Goal: Transaction & Acquisition: Download file/media

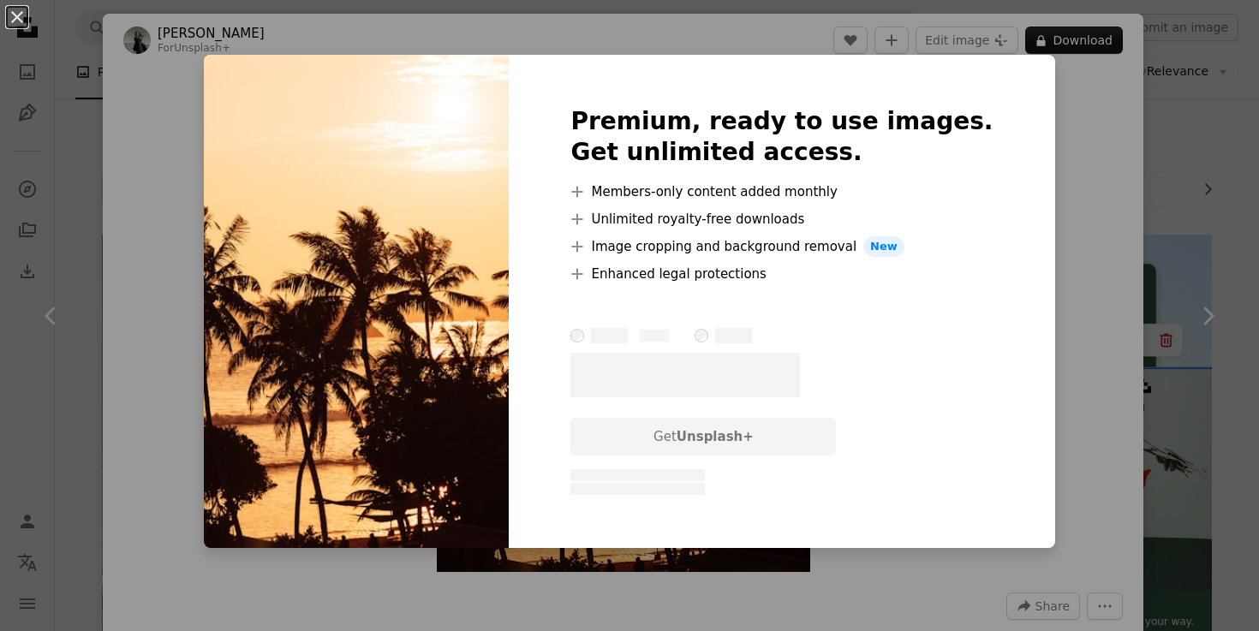
scroll to position [4008, 0]
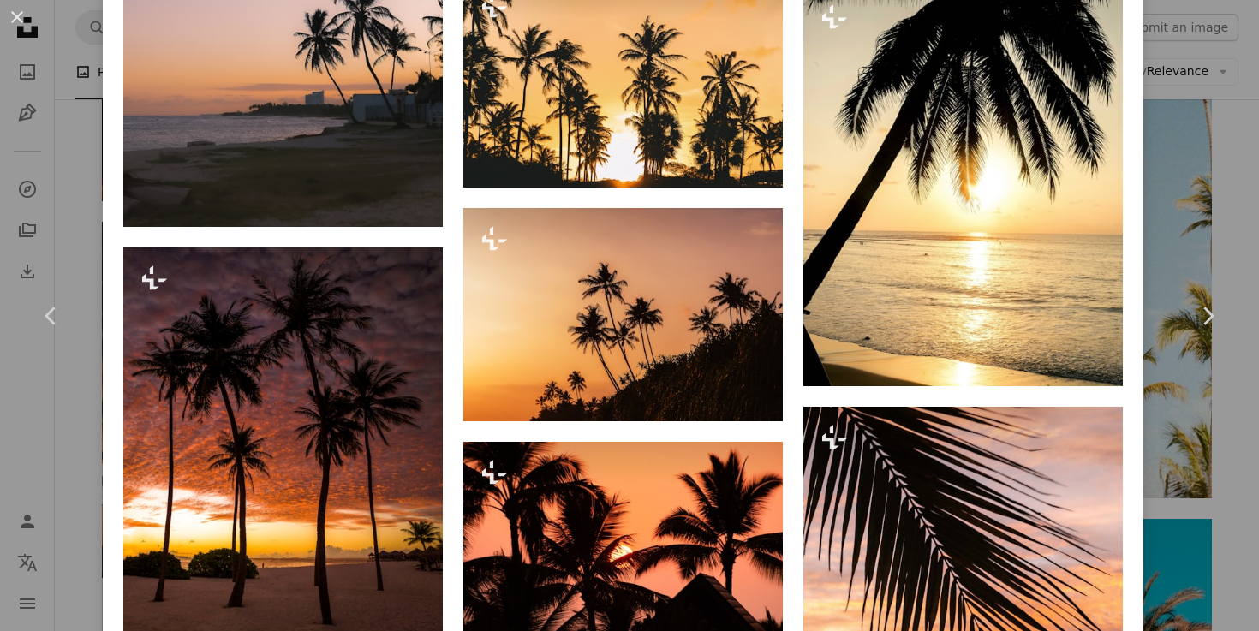
scroll to position [1760, 0]
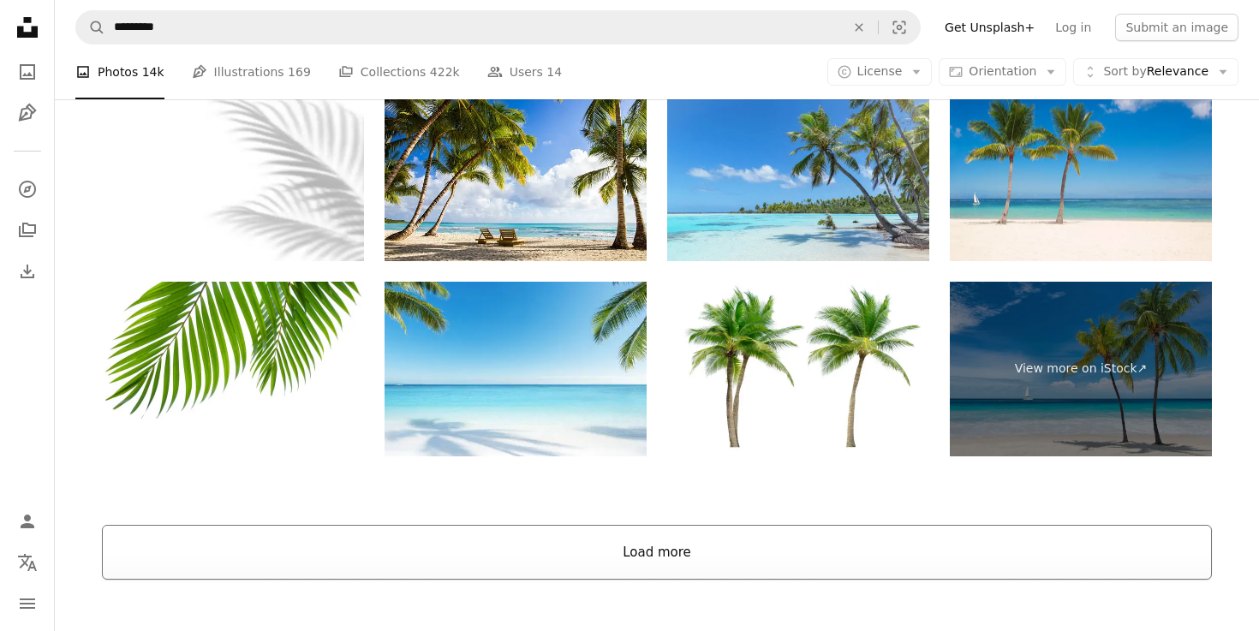
scroll to position [7206, 0]
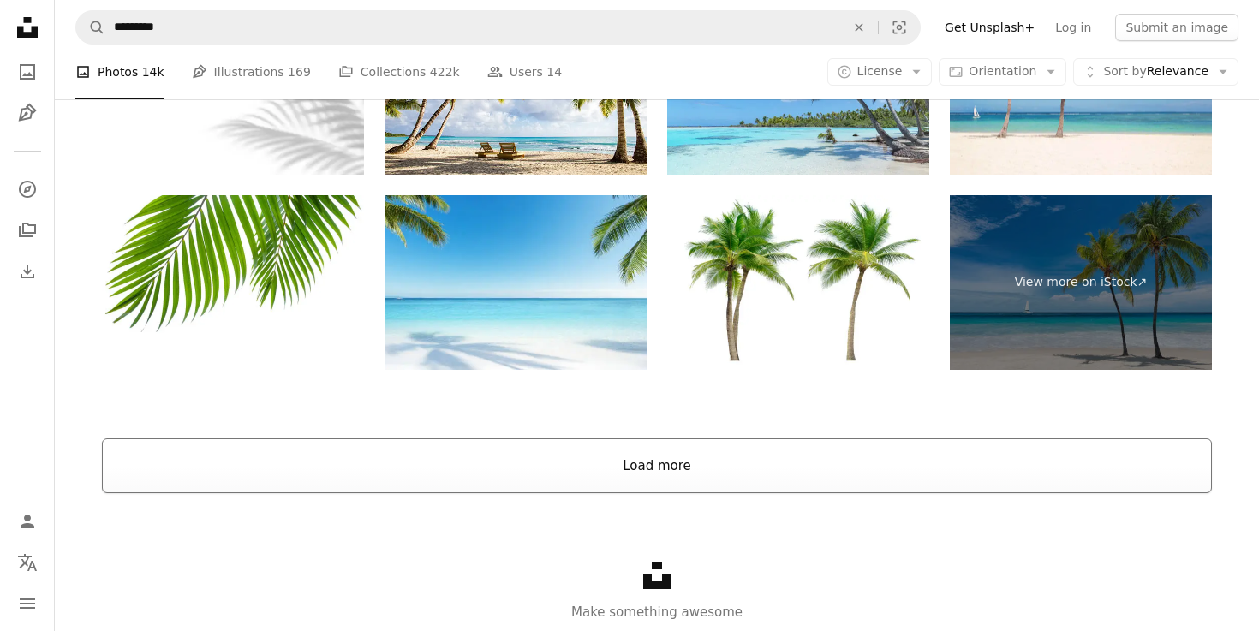
click at [637, 448] on button "Load more" at bounding box center [657, 466] width 1110 height 55
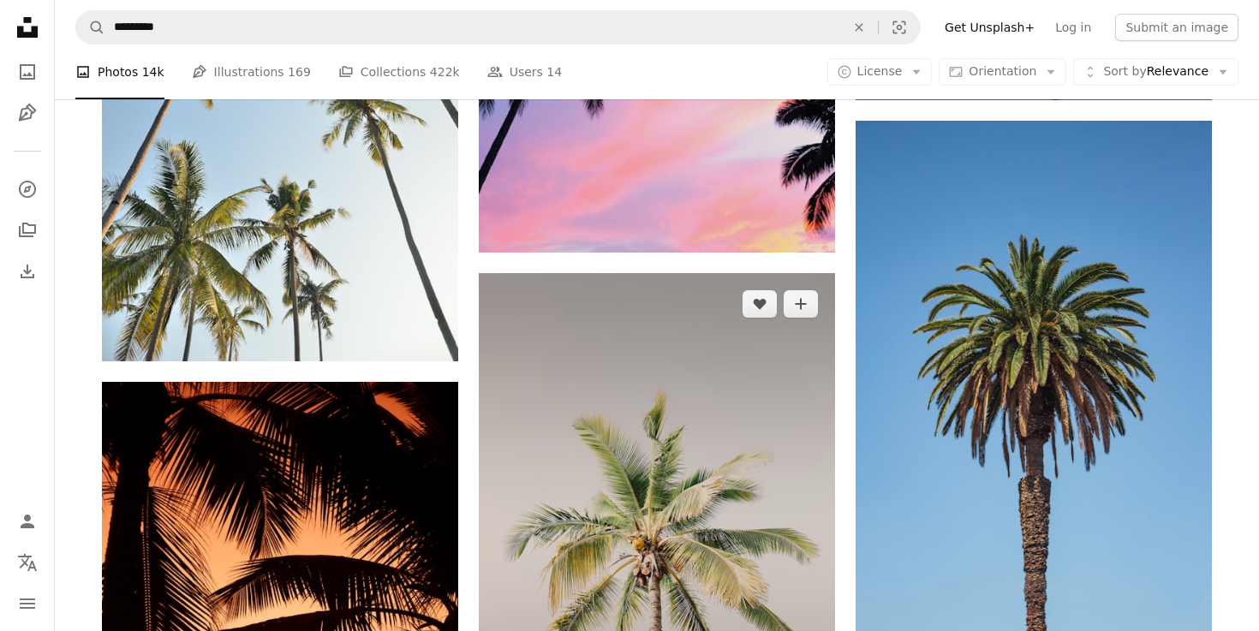
scroll to position [3557, 0]
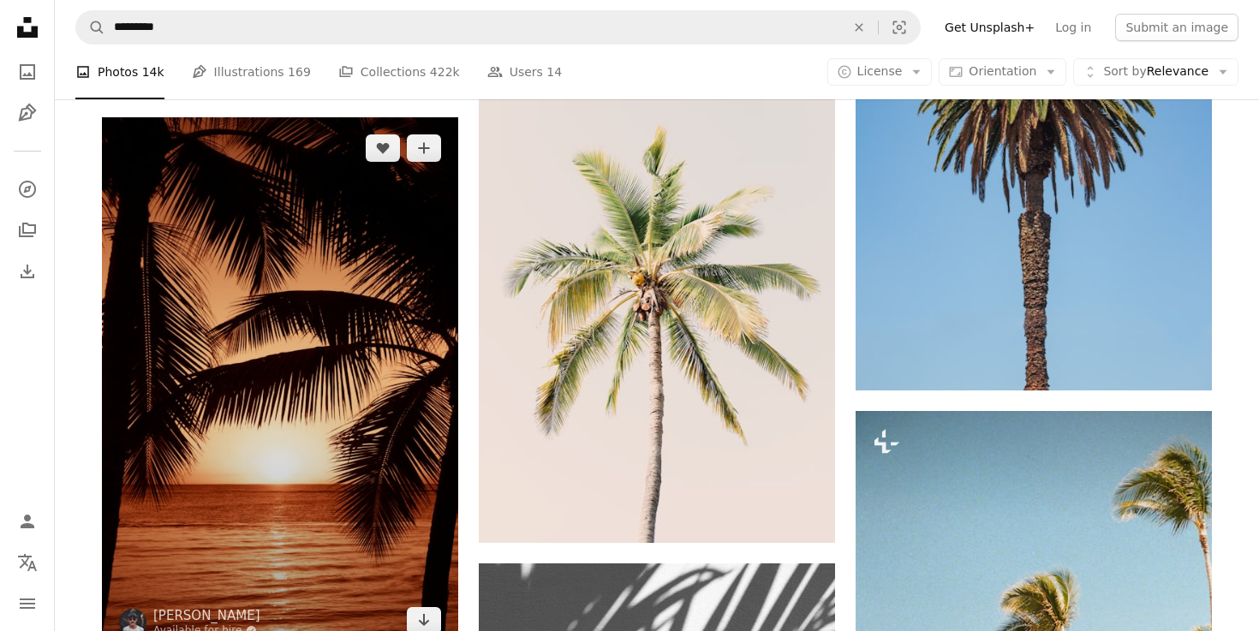
click at [307, 428] on img at bounding box center [280, 384] width 356 height 535
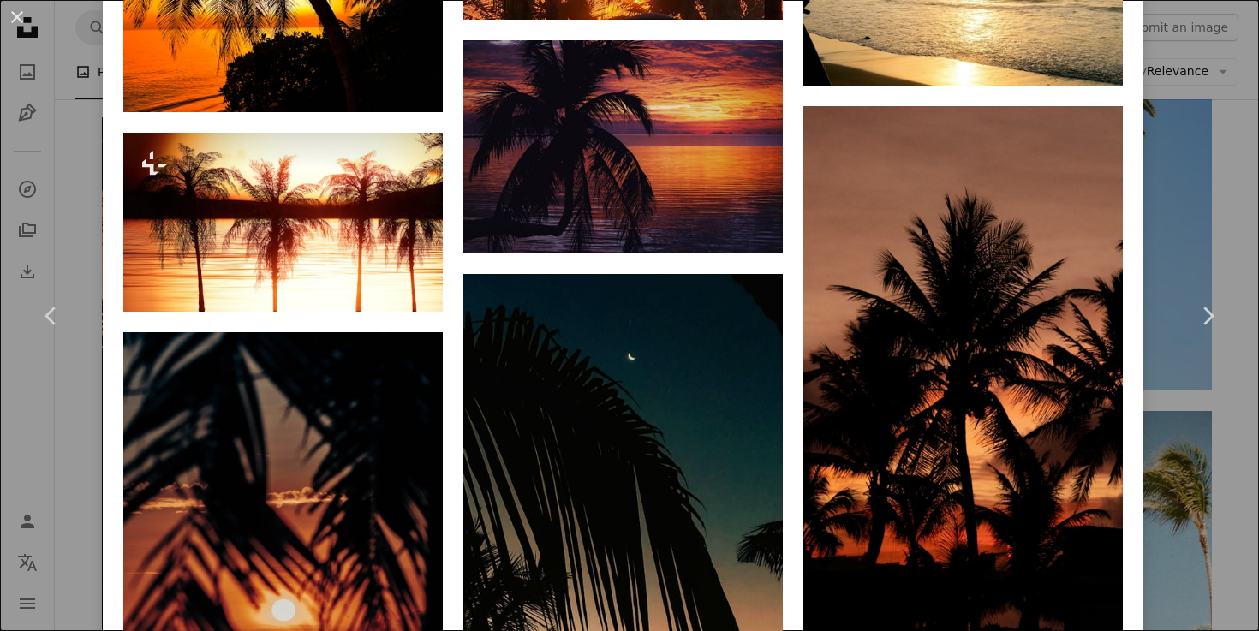
scroll to position [1941, 0]
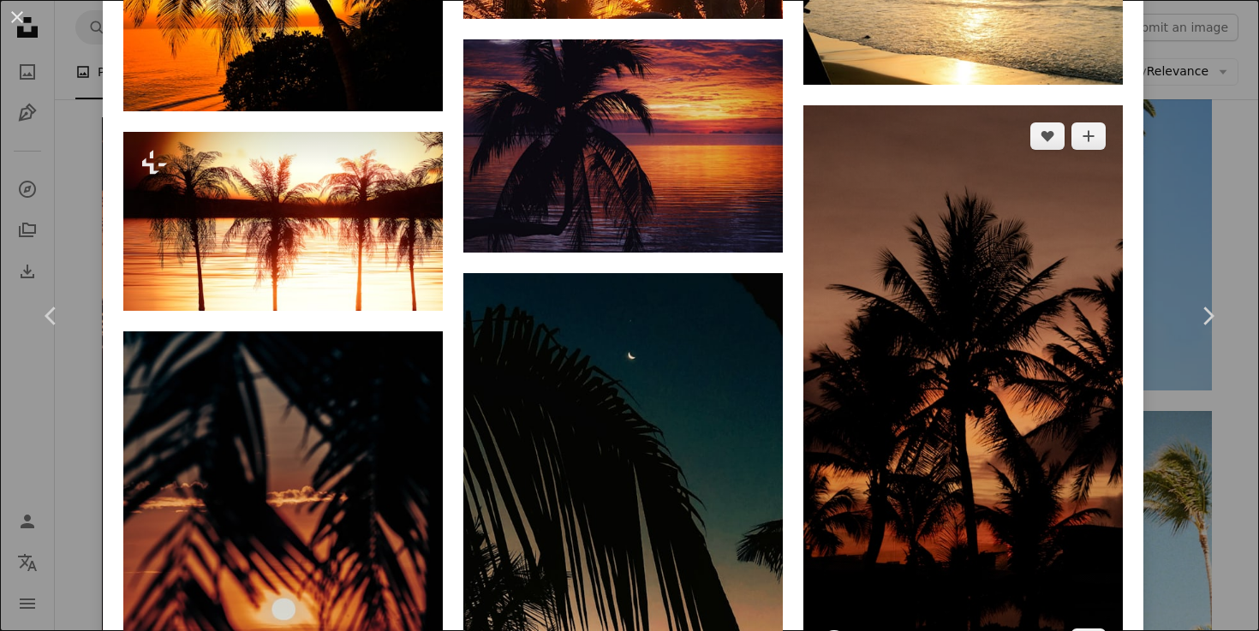
click at [899, 404] on img at bounding box center [964, 389] width 320 height 568
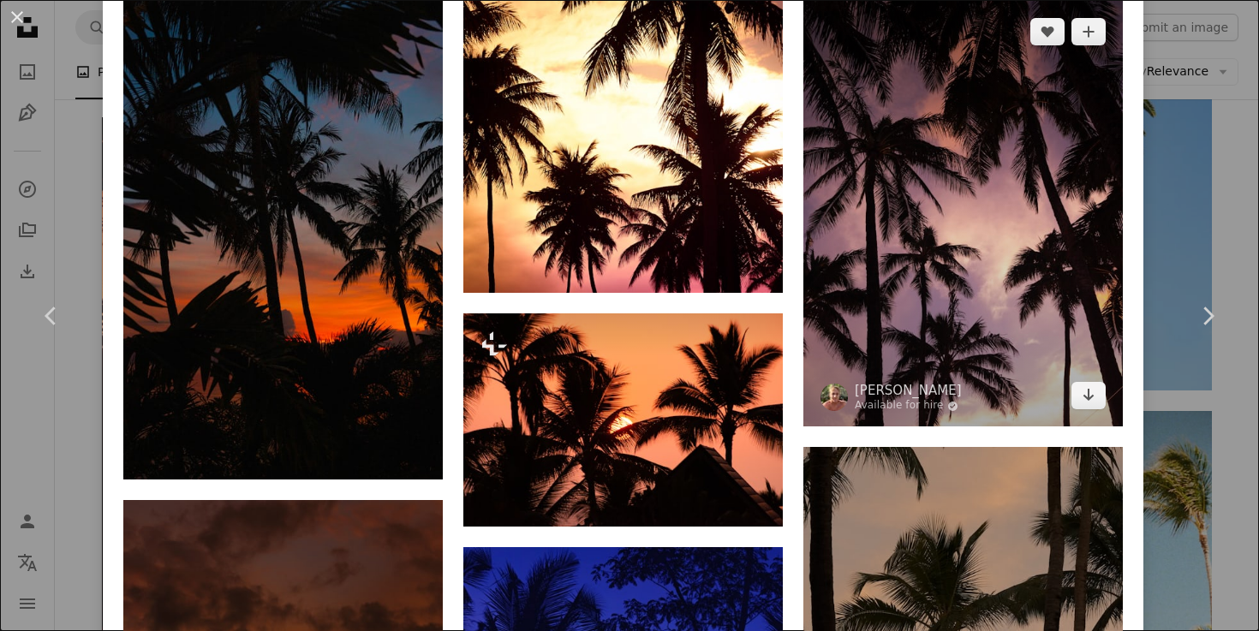
scroll to position [1289, 0]
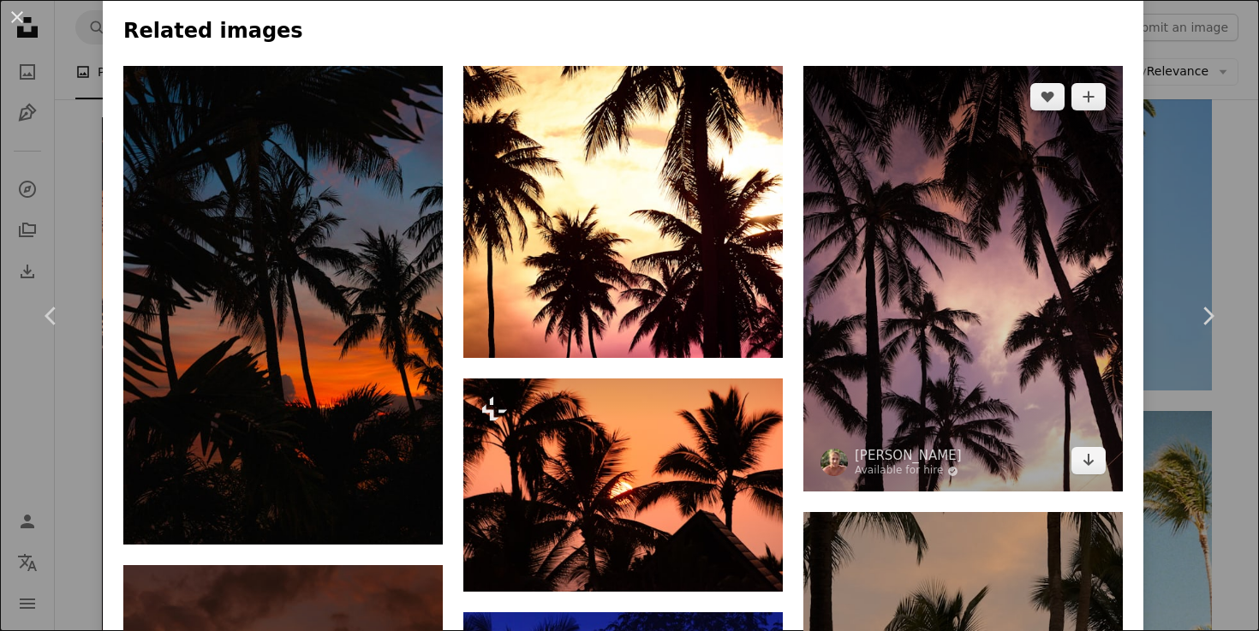
click at [938, 247] on img at bounding box center [964, 279] width 320 height 427
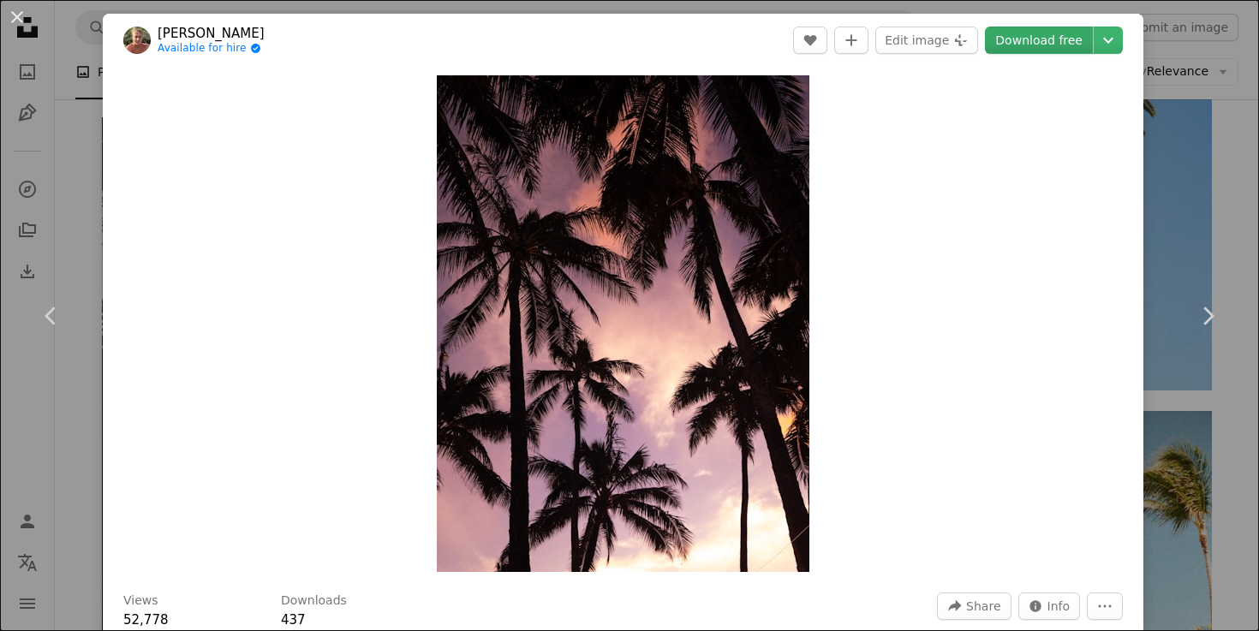
click at [1034, 39] on link "Download free" at bounding box center [1039, 40] width 108 height 27
